Goal: Navigation & Orientation: Find specific page/section

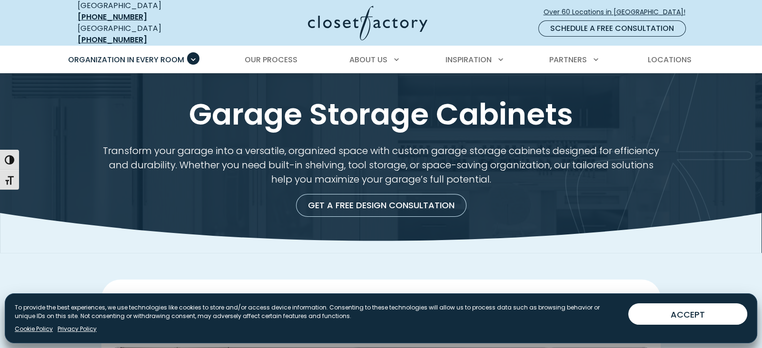
click at [686, 327] on div "Manage Consent To provide the best experiences, we use technologies like cookie…" at bounding box center [381, 319] width 752 height 50
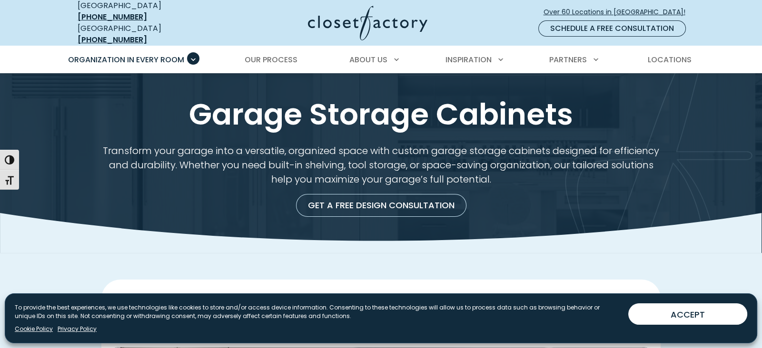
click at [685, 322] on button "ACCEPT" at bounding box center [687, 314] width 119 height 21
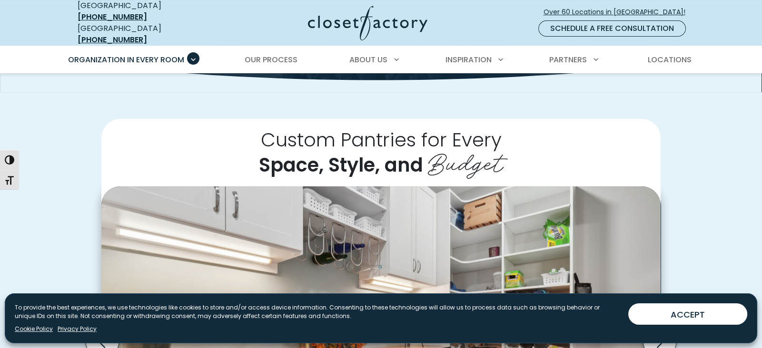
scroll to position [178, 0]
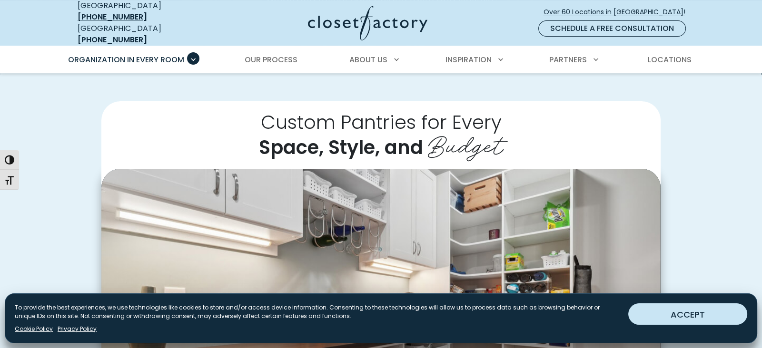
click at [680, 304] on button "ACCEPT" at bounding box center [687, 314] width 119 height 21
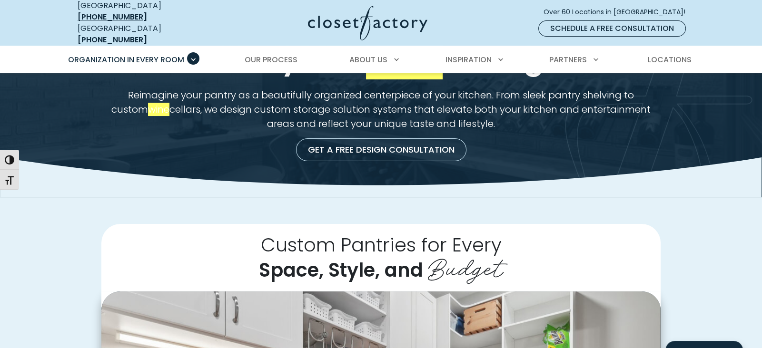
scroll to position [0, 0]
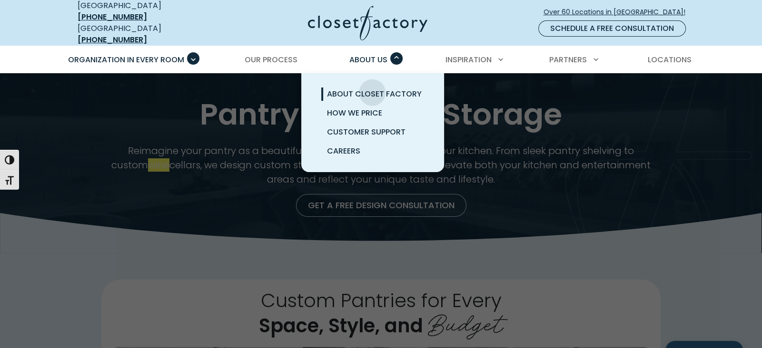
click at [372, 88] on span "About Closet Factory" at bounding box center [374, 93] width 95 height 11
click at [348, 88] on span "About Closet Factory" at bounding box center [374, 93] width 95 height 11
